Goal: Task Accomplishment & Management: Manage account settings

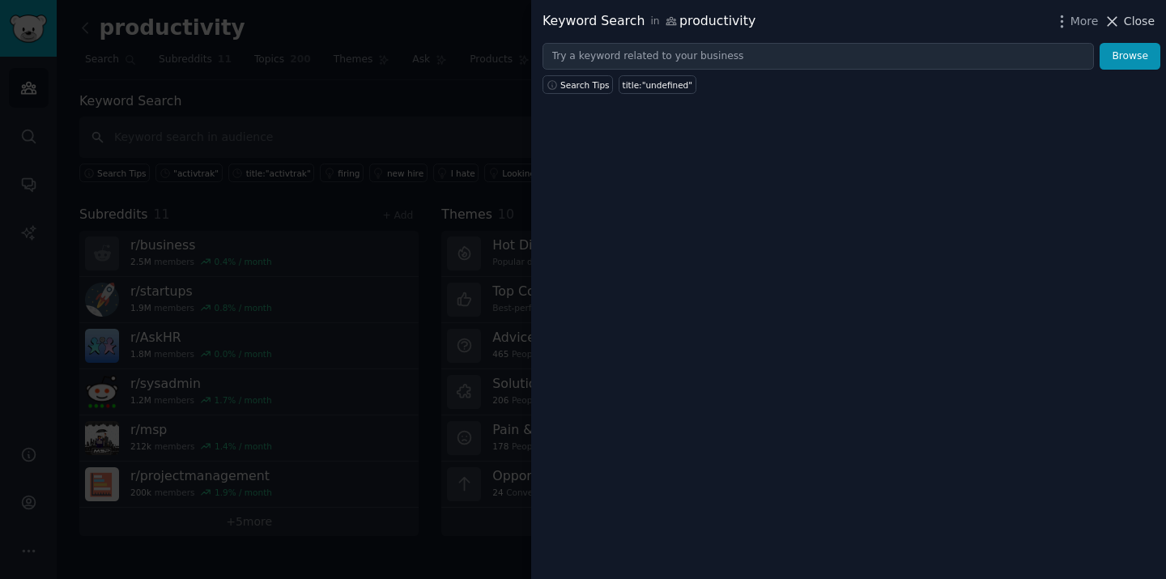
click at [1139, 19] on span "Close" at bounding box center [1139, 21] width 31 height 17
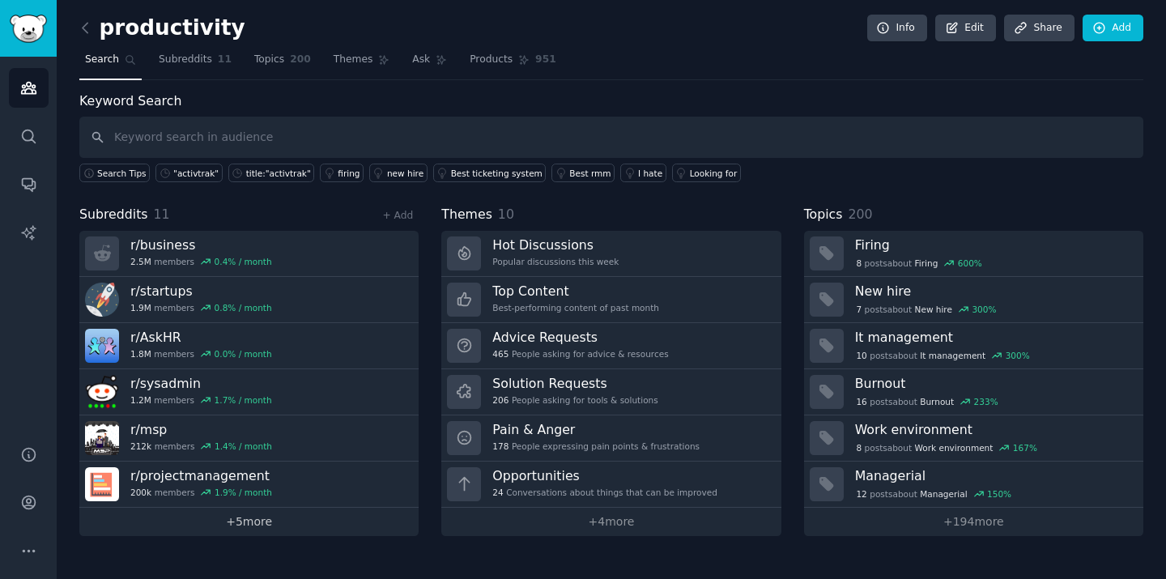
click at [251, 528] on link "+ 5 more" at bounding box center [248, 522] width 339 height 28
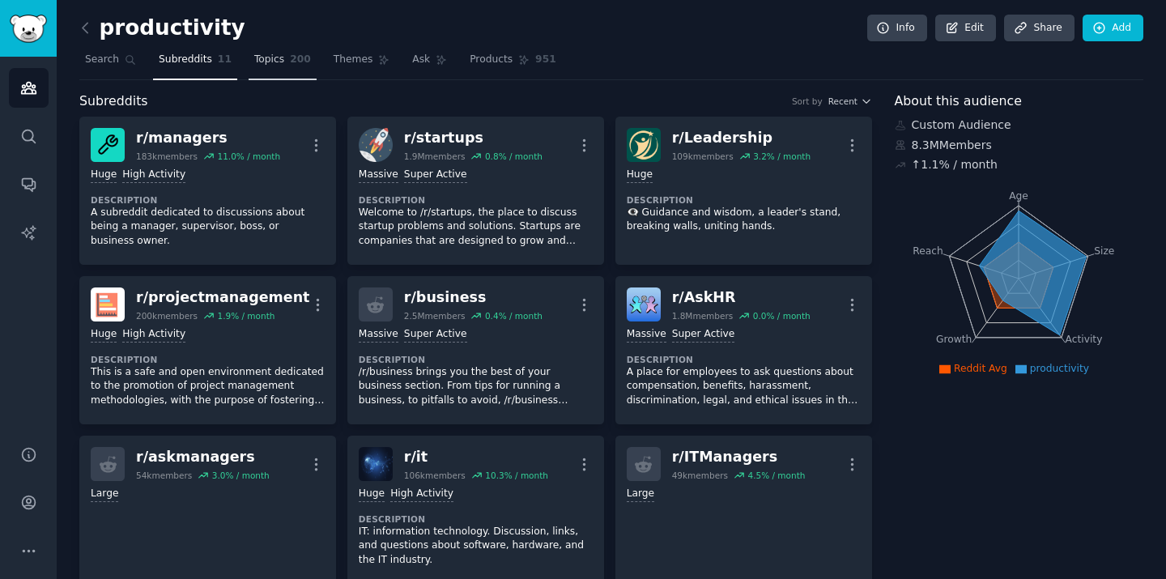
click at [283, 71] on link "Topics 200" at bounding box center [283, 63] width 68 height 33
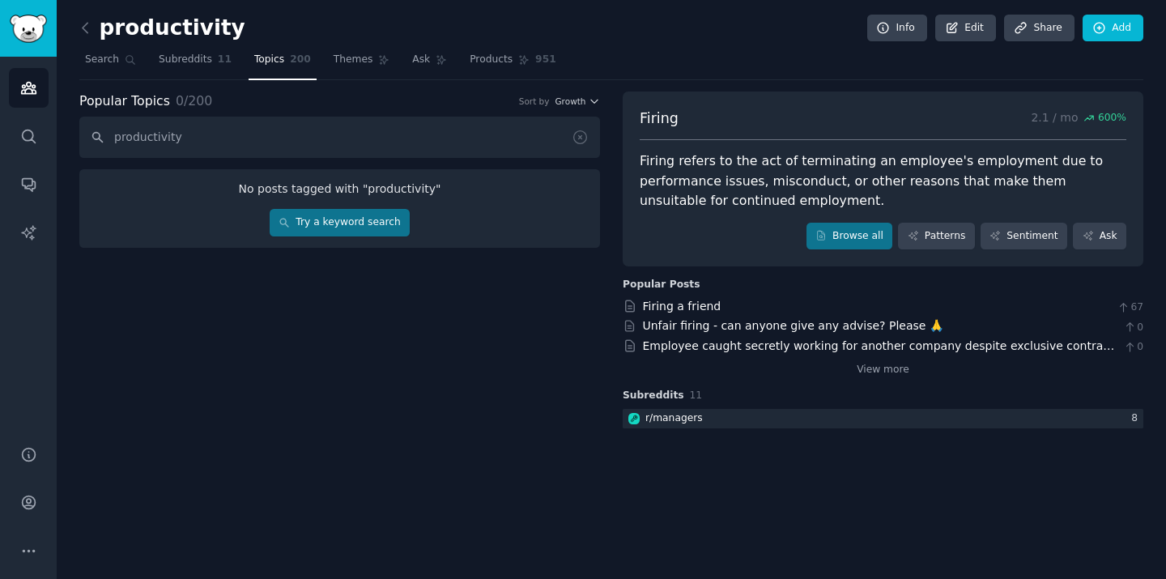
click at [258, 126] on input "productivity" at bounding box center [339, 137] width 521 height 41
click at [256, 126] on input "productivity" at bounding box center [339, 137] width 521 height 41
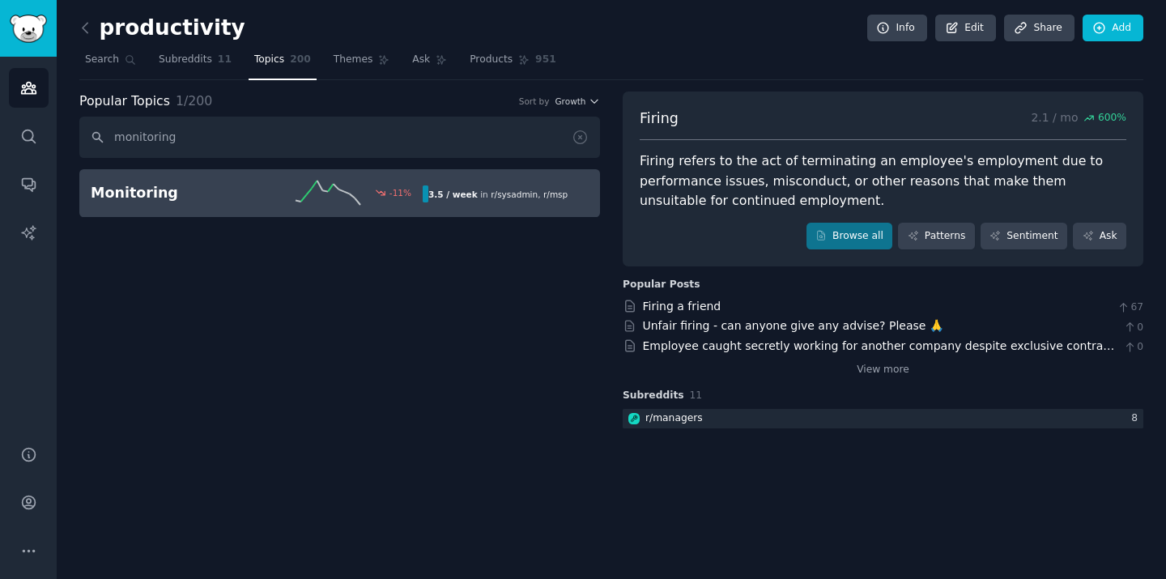
click at [466, 185] on div "Monitoring -11 % 3.5 / week in r/ sysadmin , r/ msp" at bounding box center [340, 193] width 498 height 24
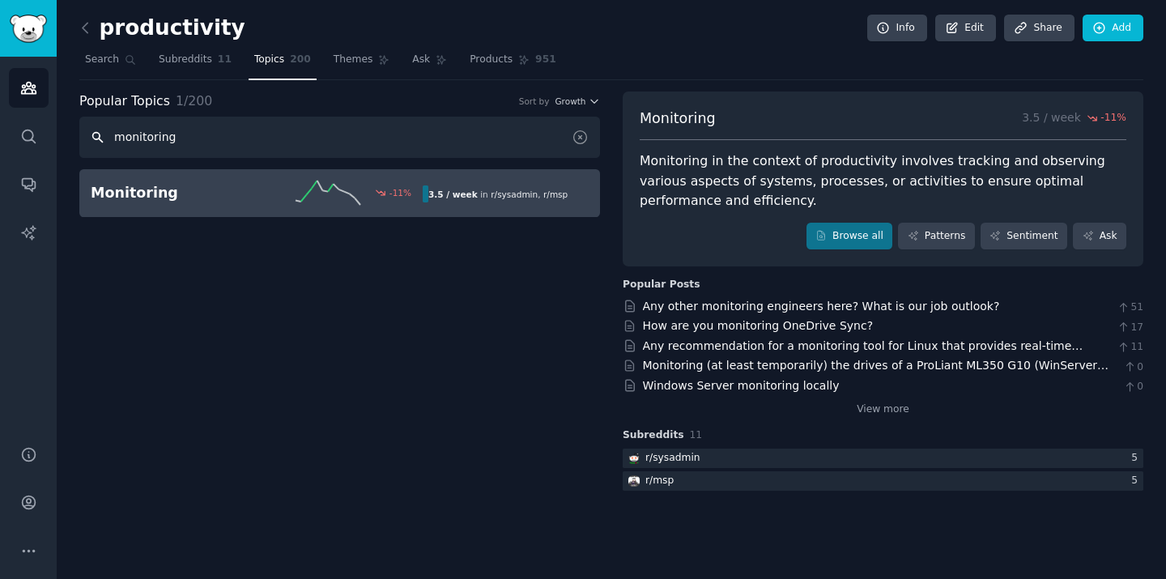
click at [300, 139] on input "monitoring" at bounding box center [339, 137] width 521 height 41
paste input "hybrid work policy"
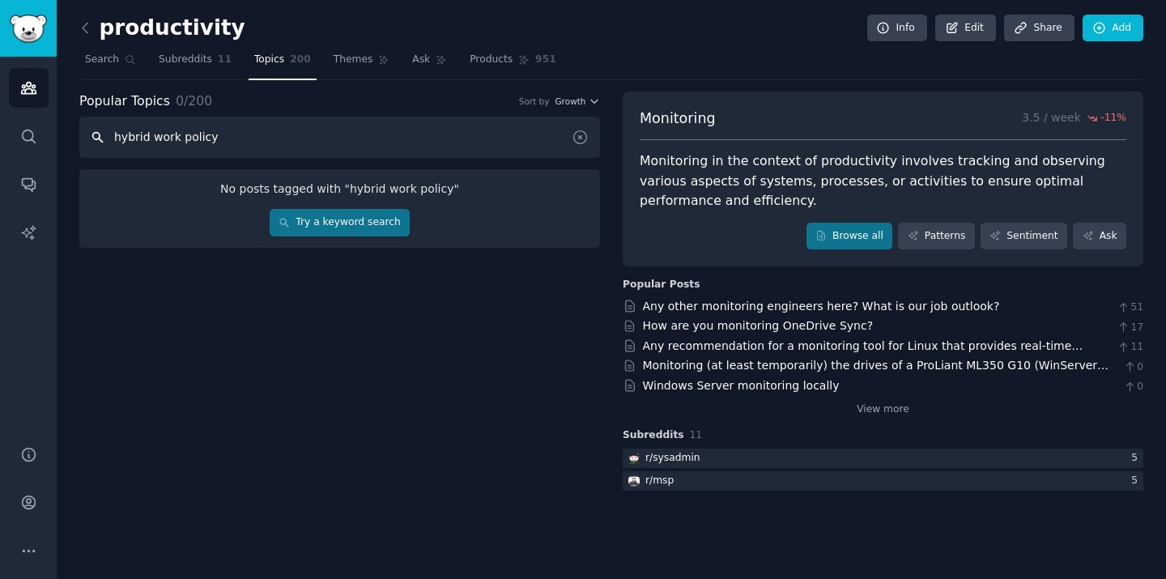
drag, startPoint x: 300, startPoint y: 139, endPoint x: 87, endPoint y: 122, distance: 213.6
click at [87, 122] on input "hybrid work policy" at bounding box center [339, 137] width 521 height 41
type input "workforce analytics"
click at [354, 228] on link "Try a keyword search" at bounding box center [340, 223] width 140 height 28
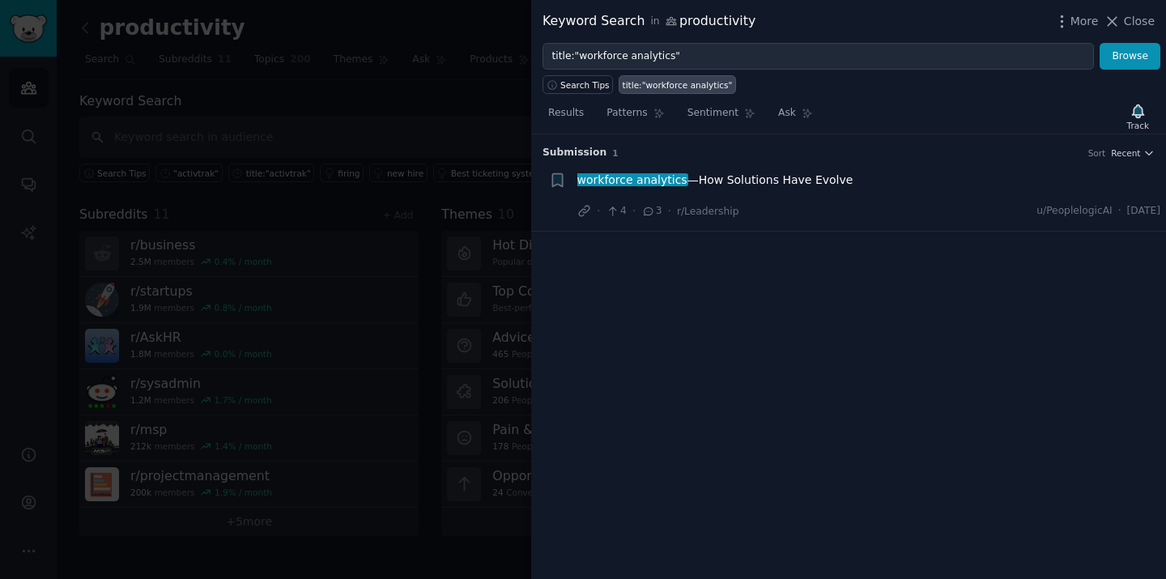
click at [776, 184] on span "workforce analytics —How Solutions Have Evolve" at bounding box center [716, 180] width 276 height 17
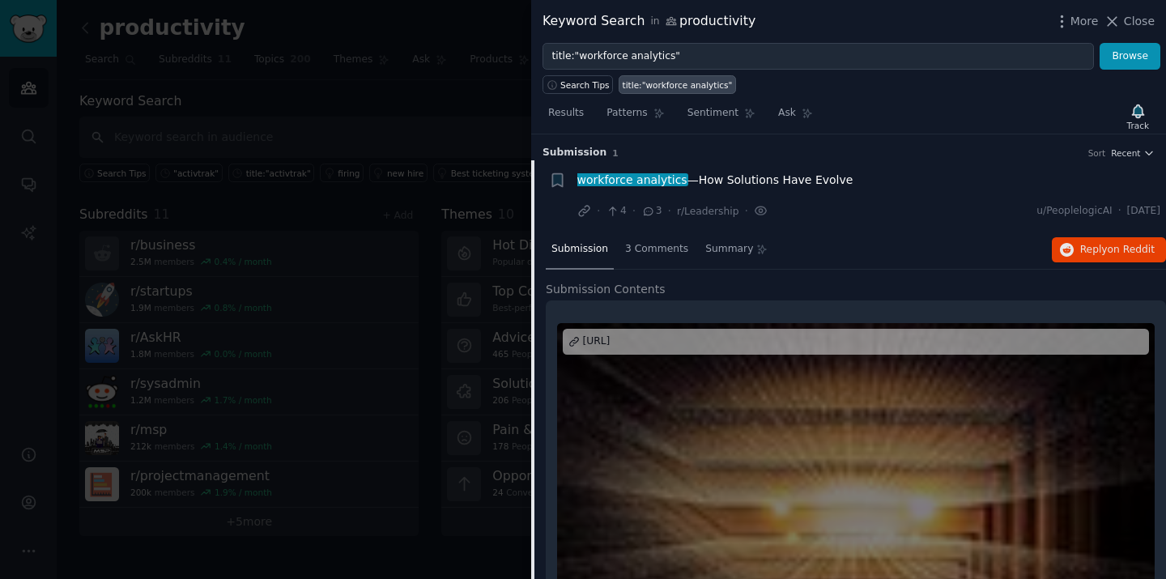
click at [407, 140] on div at bounding box center [583, 289] width 1166 height 579
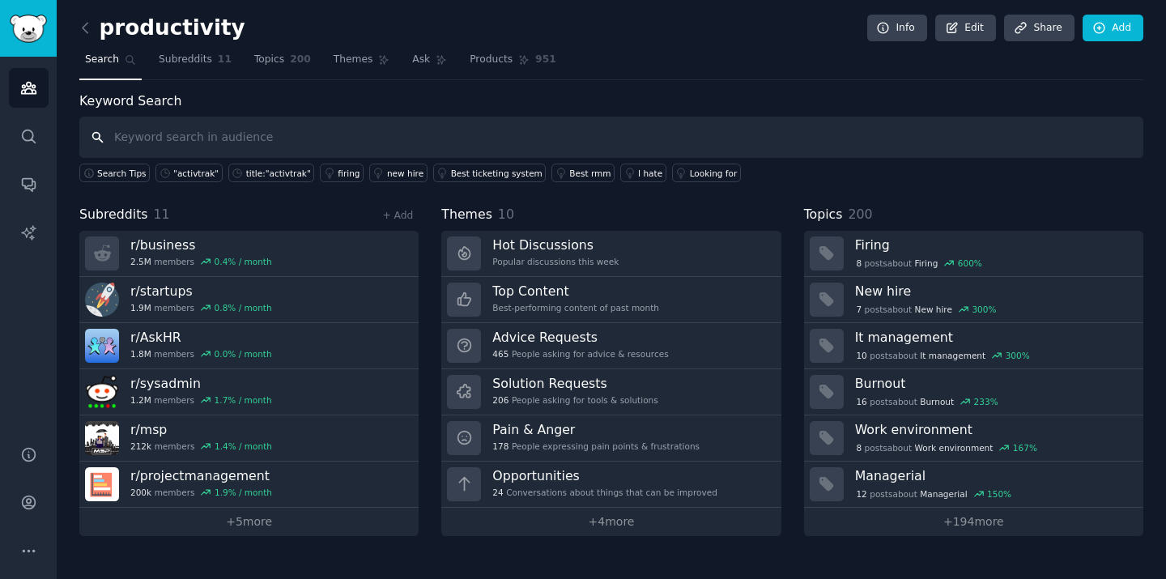
click at [131, 141] on input "text" at bounding box center [611, 137] width 1064 height 41
click at [1106, 26] on icon at bounding box center [1100, 28] width 15 height 15
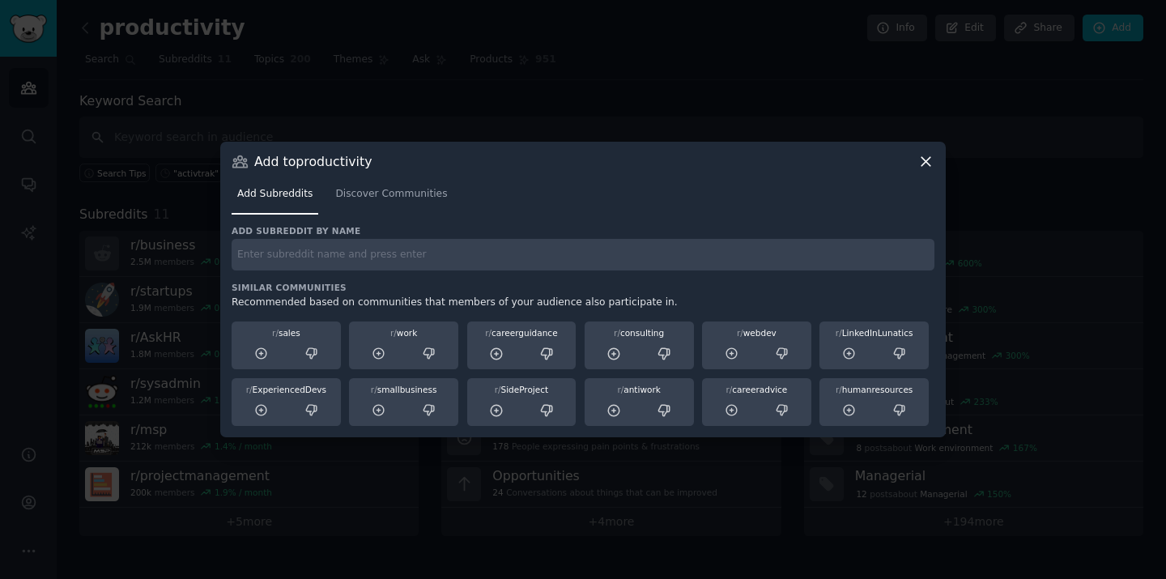
click at [655, 249] on input "text" at bounding box center [583, 255] width 703 height 32
type input "r/analytics"
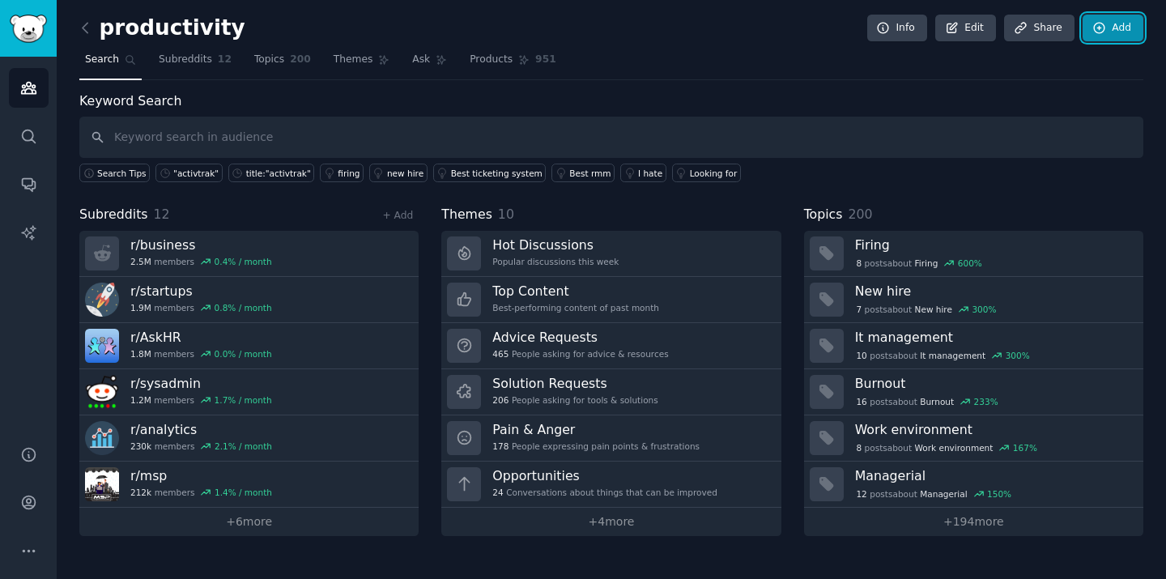
click at [1123, 36] on link "Add" at bounding box center [1113, 29] width 61 height 28
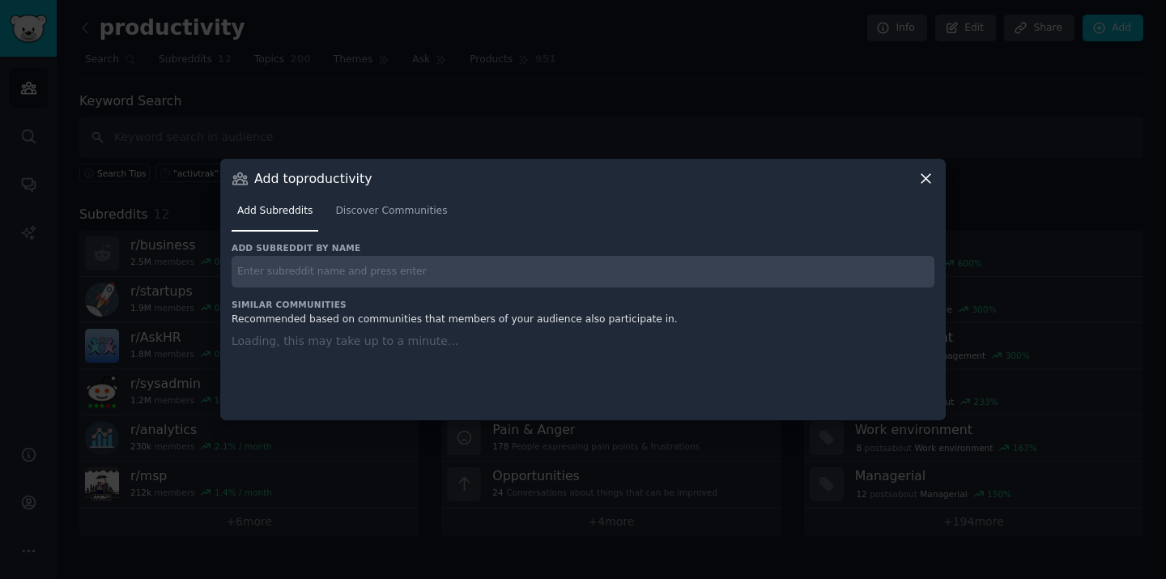
click at [270, 265] on input "text" at bounding box center [583, 272] width 703 height 32
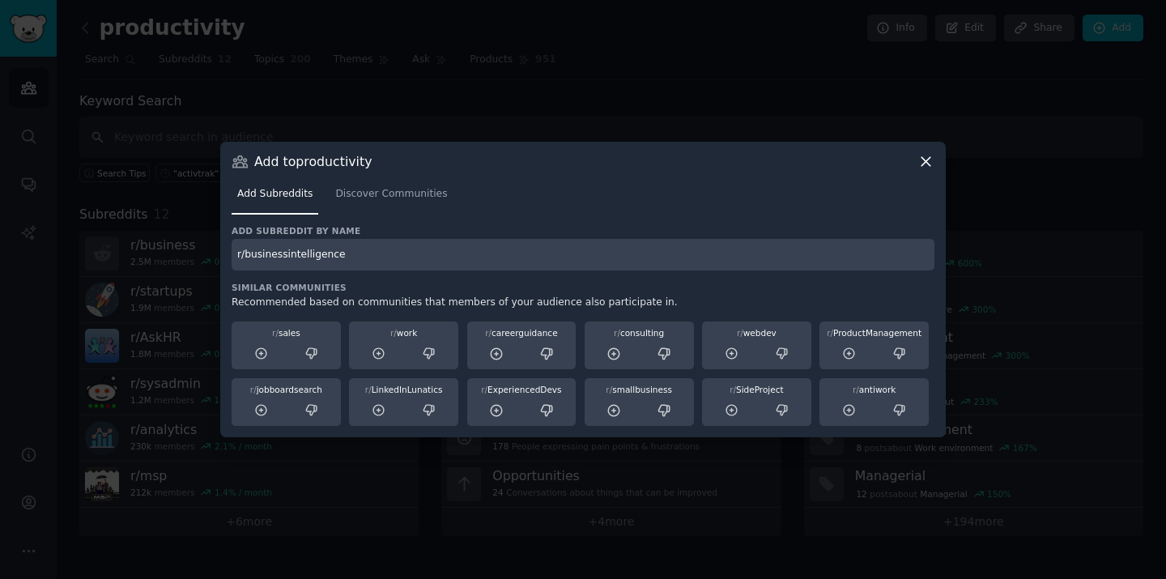
type input "r/businessintelligence"
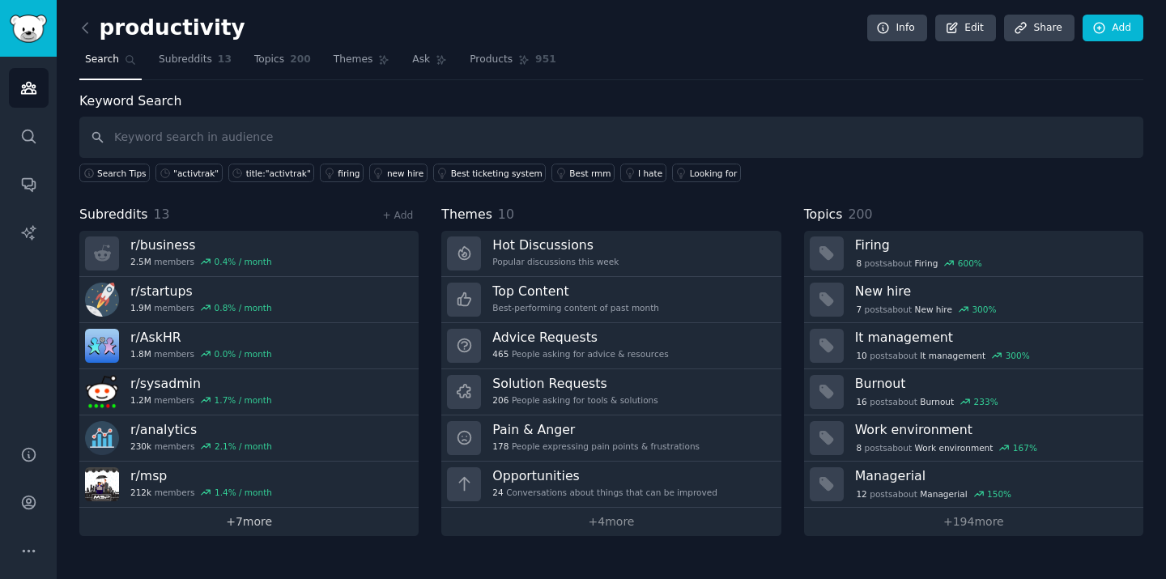
click at [245, 518] on link "+ 7 more" at bounding box center [248, 522] width 339 height 28
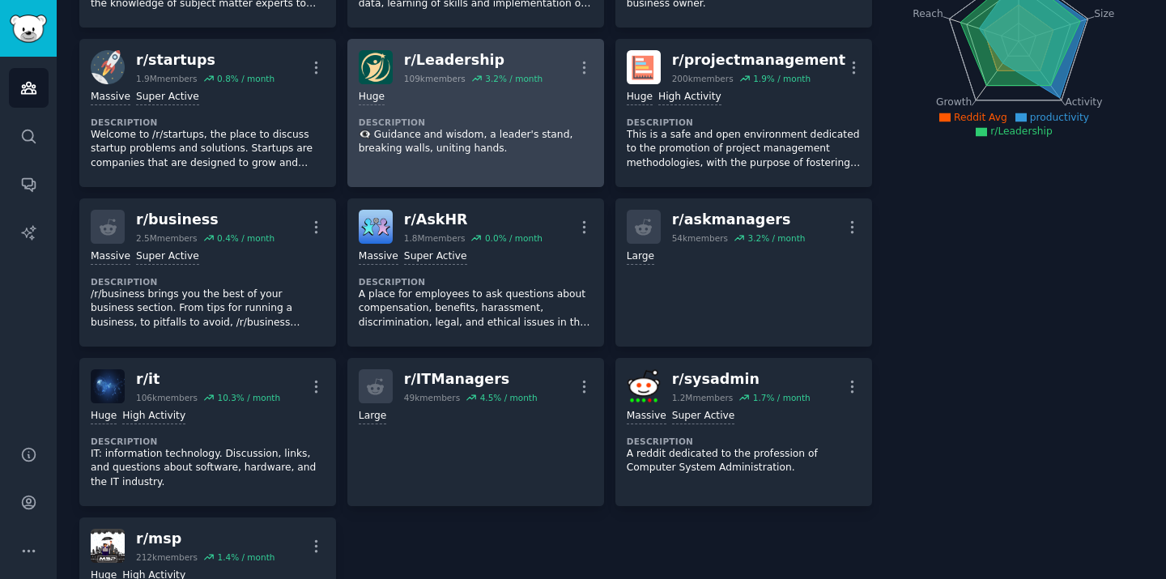
scroll to position [237, 0]
